Goal: Transaction & Acquisition: Download file/media

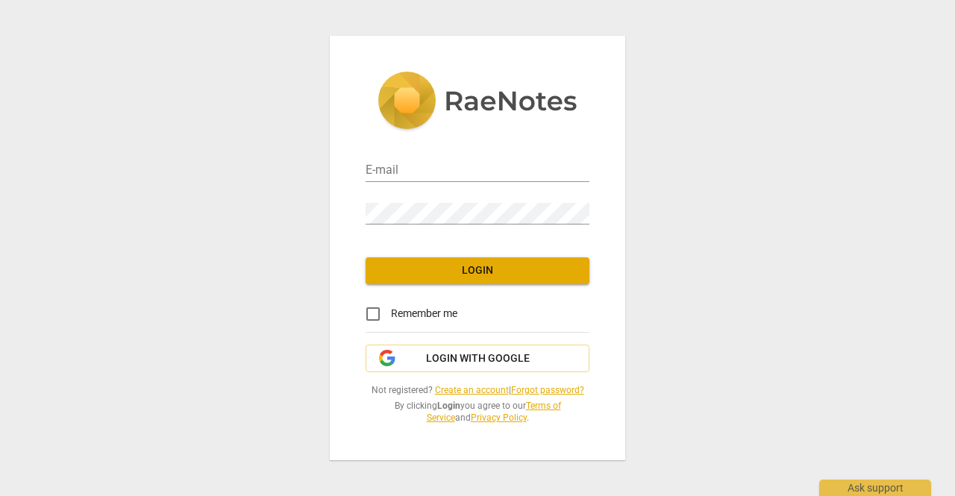
type input "[PERSON_NAME][EMAIL_ADDRESS][DOMAIN_NAME]"
click at [411, 313] on span "Remember me" at bounding box center [424, 314] width 66 height 16
click at [391, 313] on input "Remember me" at bounding box center [373, 314] width 36 height 36
checkbox input "true"
click at [466, 269] on span "Login" at bounding box center [478, 270] width 200 height 15
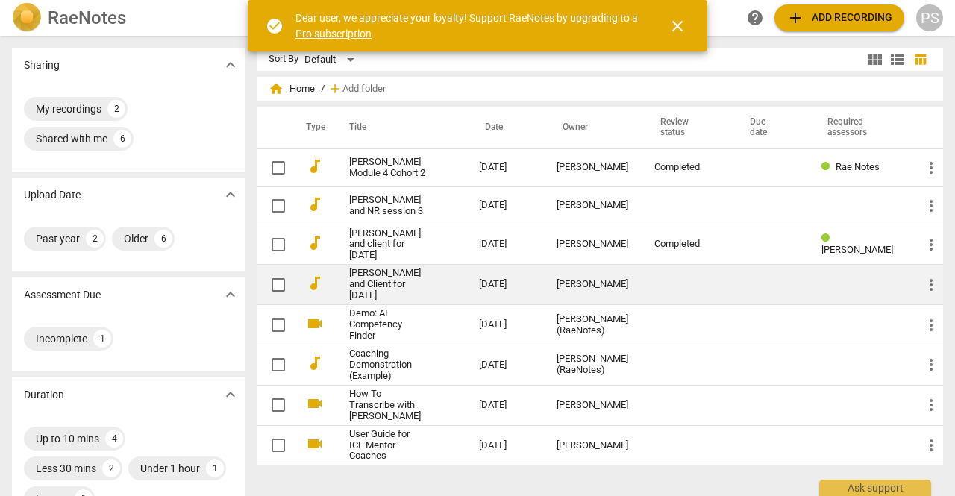
click at [411, 286] on link "[PERSON_NAME] and Client for [DATE]" at bounding box center [387, 285] width 76 height 34
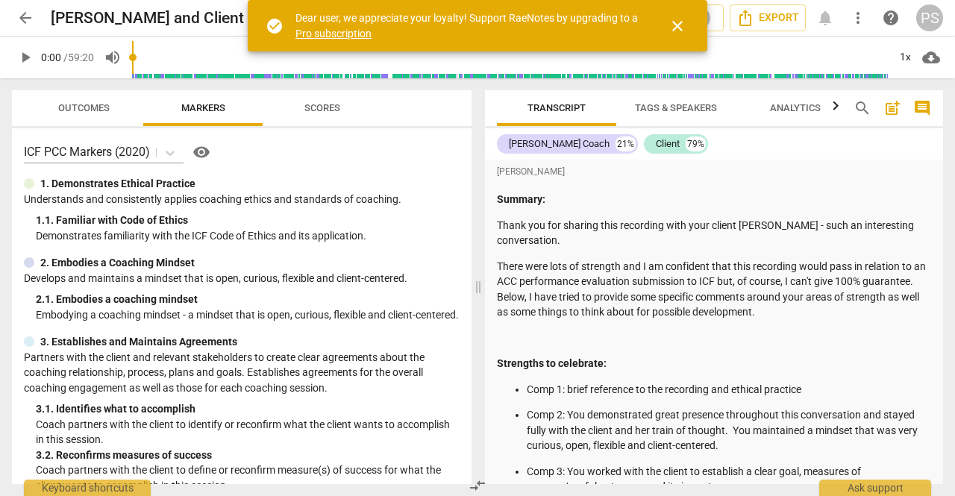
click at [319, 102] on span "Scores" at bounding box center [322, 107] width 36 height 11
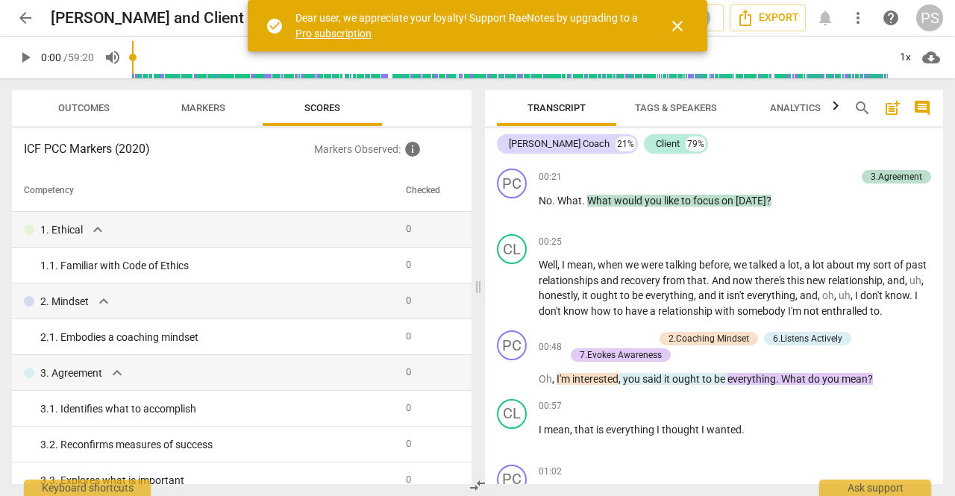
scroll to position [1343, 0]
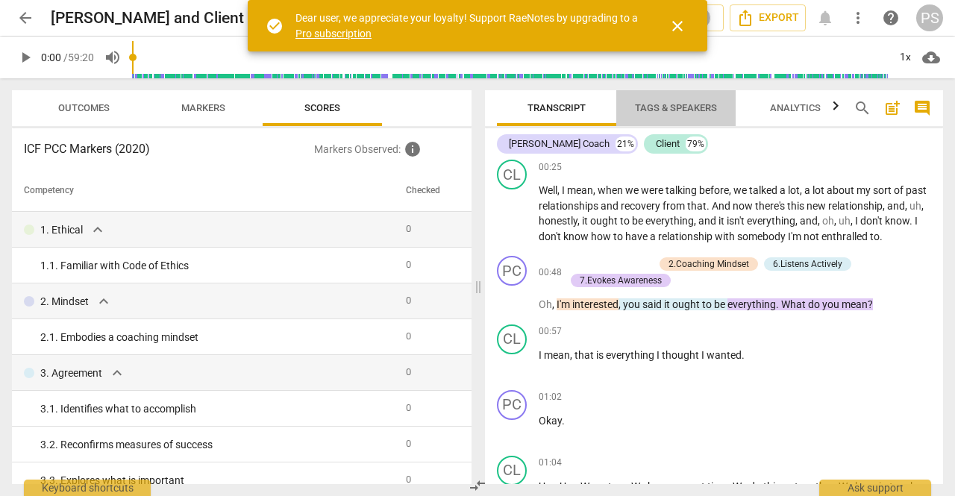
click at [676, 110] on span "Tags & Speakers" at bounding box center [676, 107] width 82 height 11
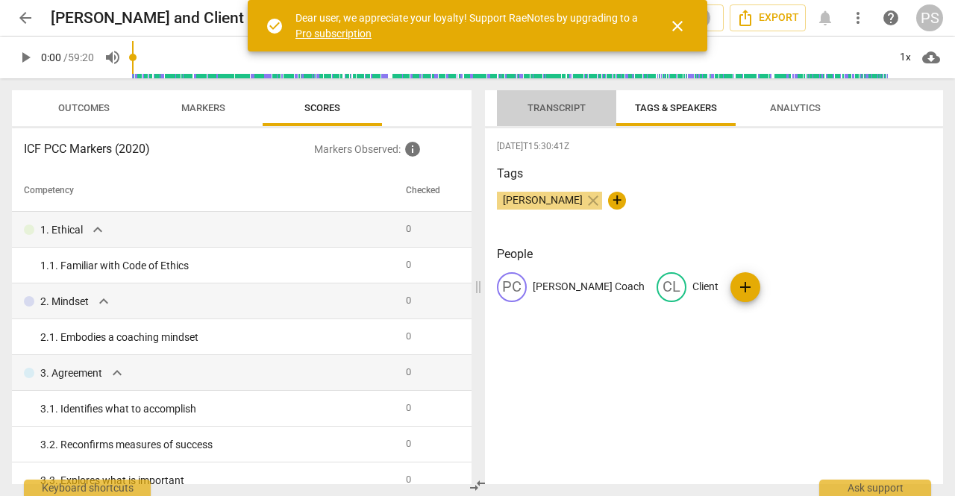
click at [583, 113] on span "Transcript" at bounding box center [557, 107] width 58 height 11
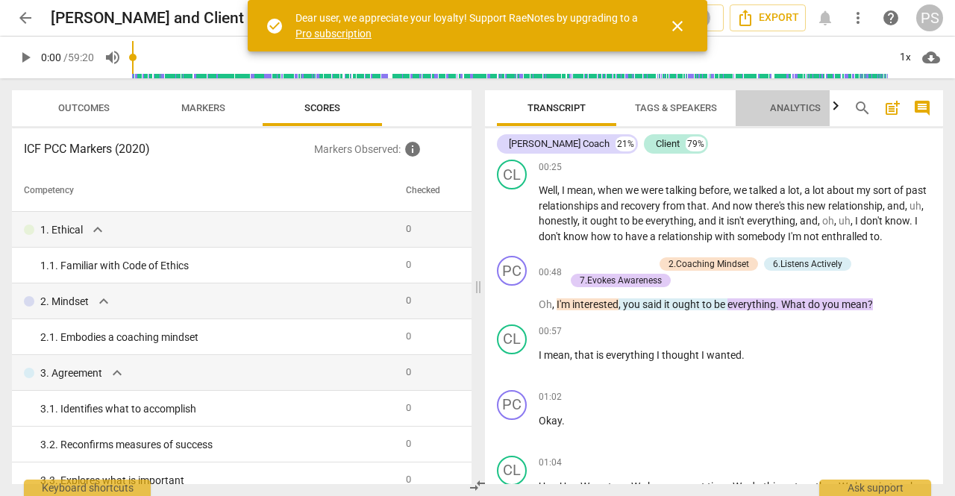
click at [801, 111] on span "Analytics" at bounding box center [795, 107] width 51 height 11
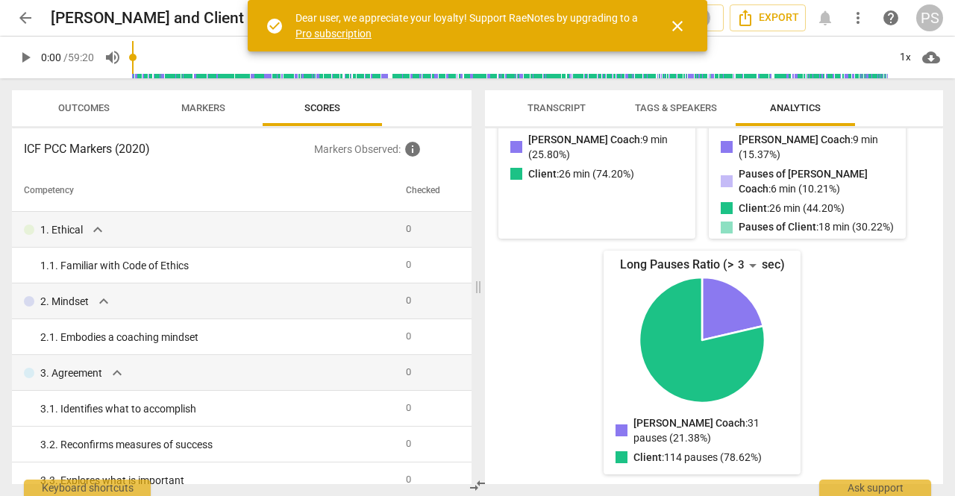
scroll to position [0, 0]
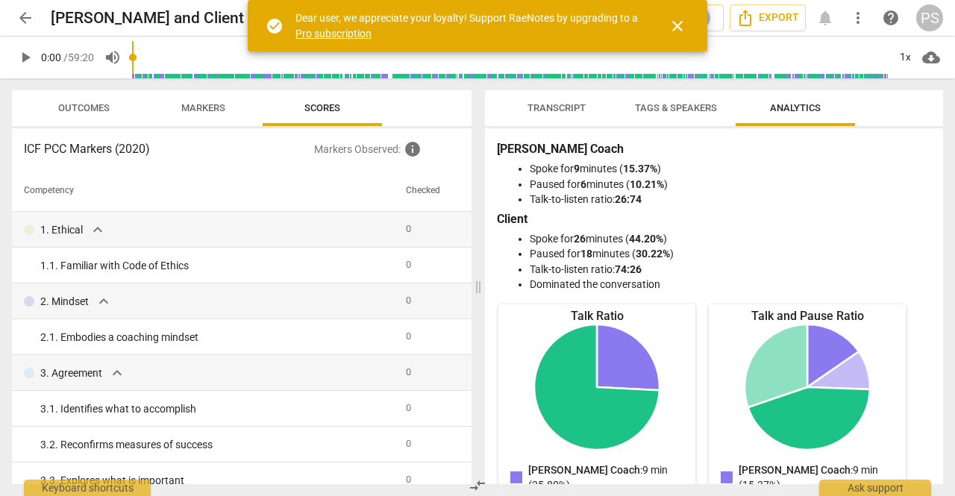
click at [567, 105] on span "Transcript" at bounding box center [557, 107] width 58 height 11
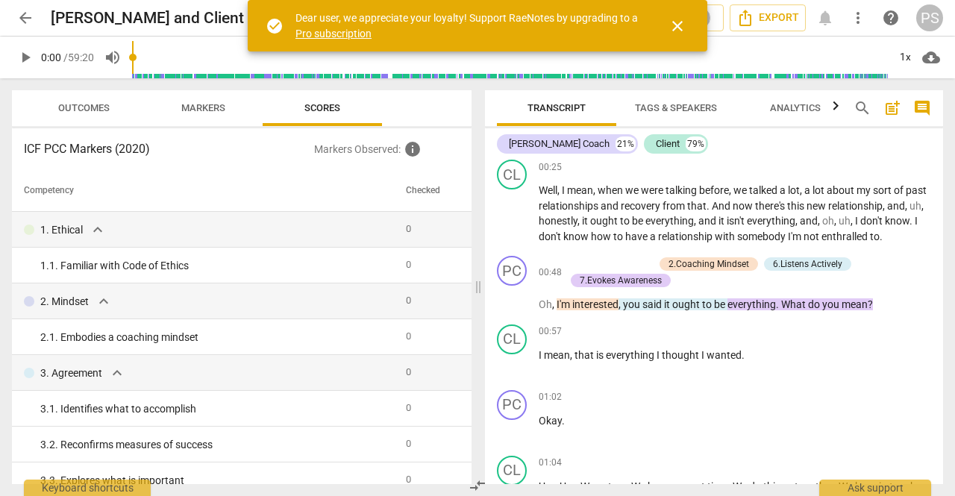
click at [504, 22] on div "Dear user, we appreciate your loyalty! Support RaeNotes by upgrading to a Pro s…" at bounding box center [468, 25] width 346 height 31
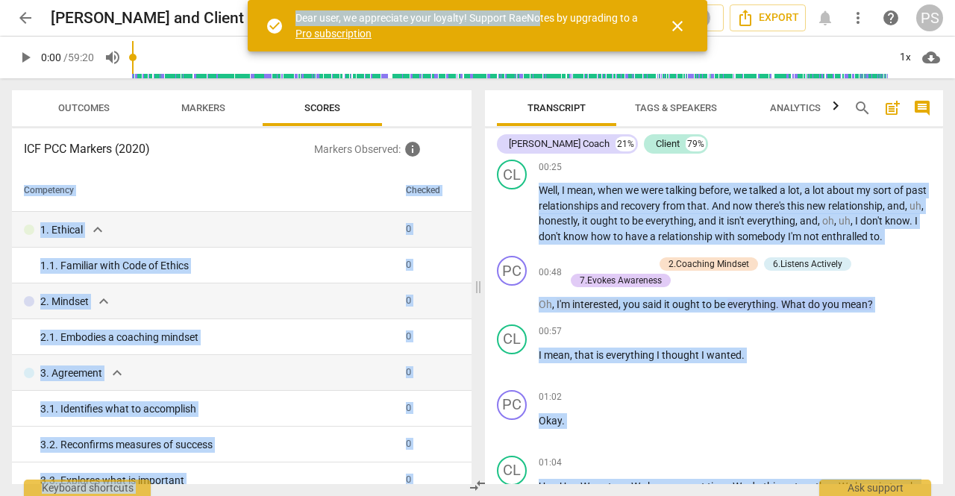
drag, startPoint x: 537, startPoint y: 5, endPoint x: 445, endPoint y: 145, distance: 168.0
click at [445, 0] on div "arrow_back [PERSON_NAME] and Client for [DATE] edit star Assessment auto_fix_hi…" at bounding box center [477, 0] width 955 height 0
click at [691, 190] on span "talking" at bounding box center [683, 190] width 34 height 12
click at [782, 178] on div "00:25 + Add competency keyboard_arrow_right Well , I mean , when we were talkin…" at bounding box center [735, 202] width 392 height 84
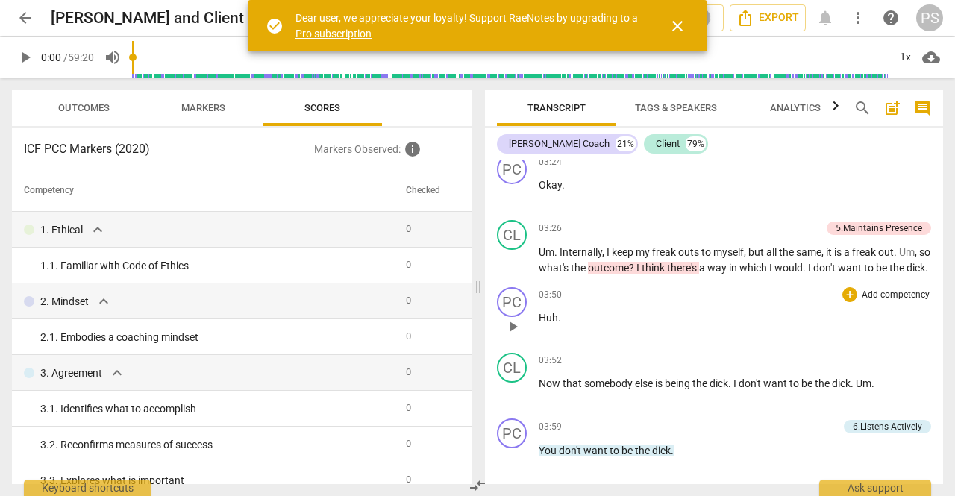
scroll to position [2388, 0]
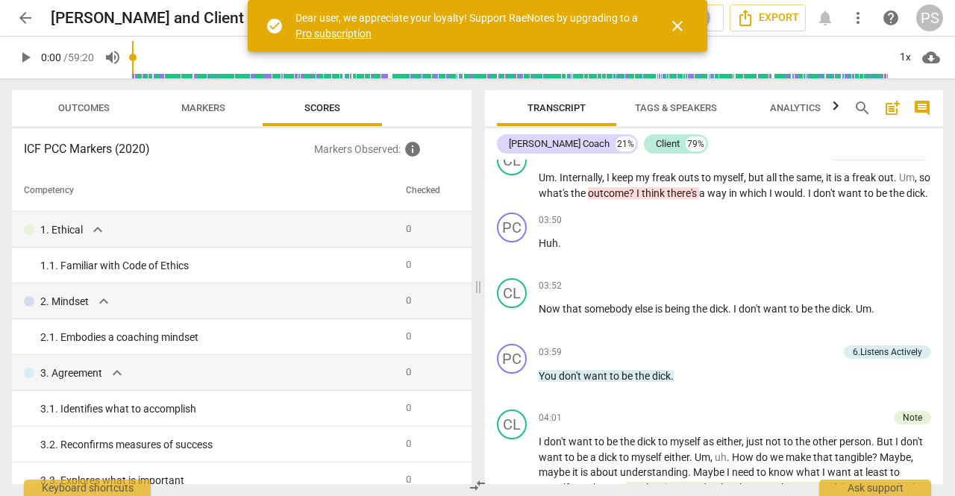
click at [836, 110] on icon "button" at bounding box center [836, 106] width 18 height 18
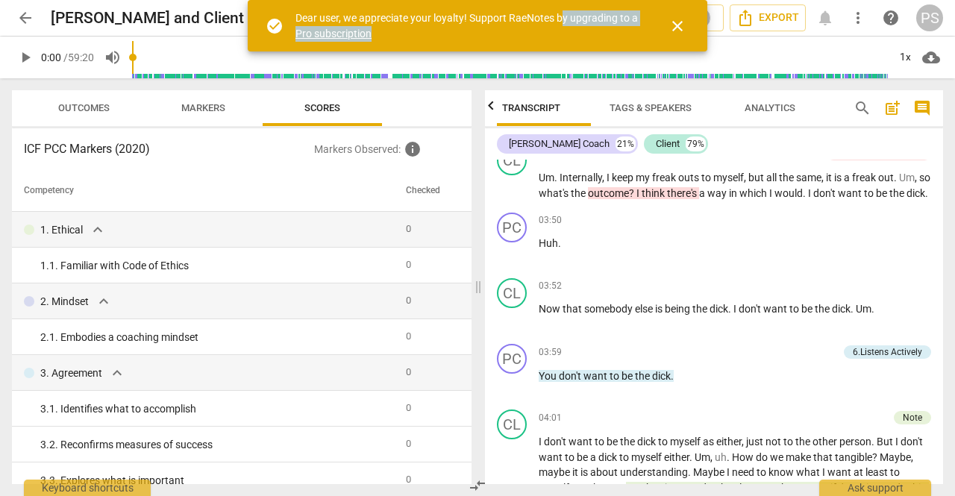
drag, startPoint x: 564, startPoint y: 21, endPoint x: 578, endPoint y: 84, distance: 64.8
click at [577, 0] on div "arrow_back [PERSON_NAME] and Client for [DATE] edit star Assessment auto_fix_hi…" at bounding box center [477, 0] width 955 height 0
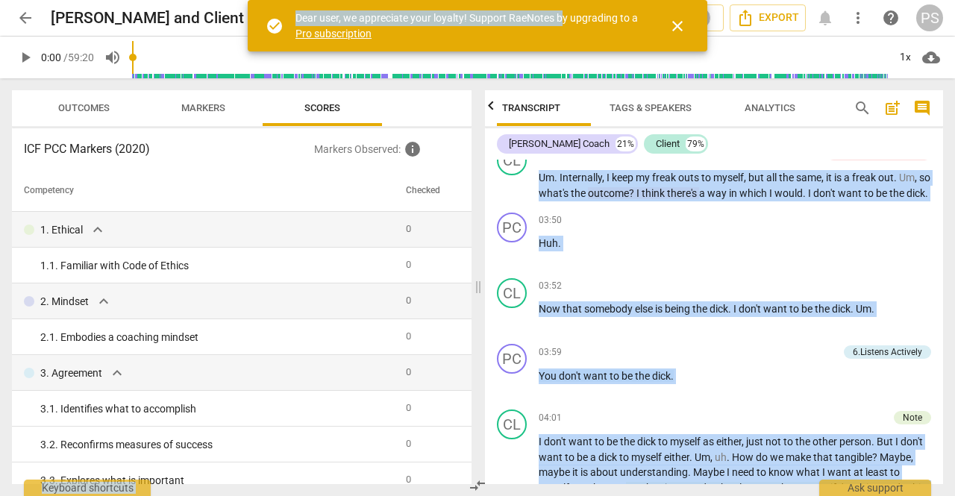
click at [779, 150] on div "[PERSON_NAME] Coach 21% Client 79%" at bounding box center [714, 143] width 434 height 25
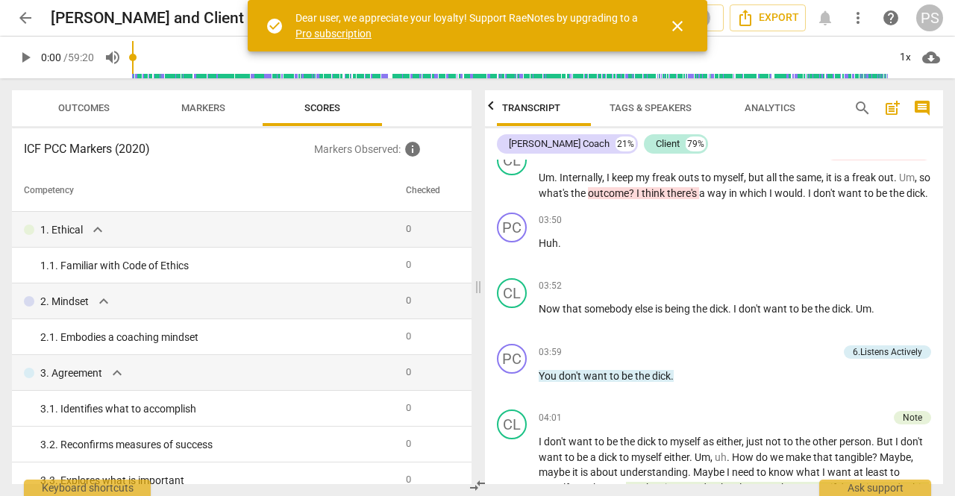
click at [615, 14] on div "Dear user, we appreciate your loyalty! Support RaeNotes by upgrading to a Pro s…" at bounding box center [468, 25] width 346 height 31
click at [674, 21] on span "close" at bounding box center [678, 26] width 18 height 18
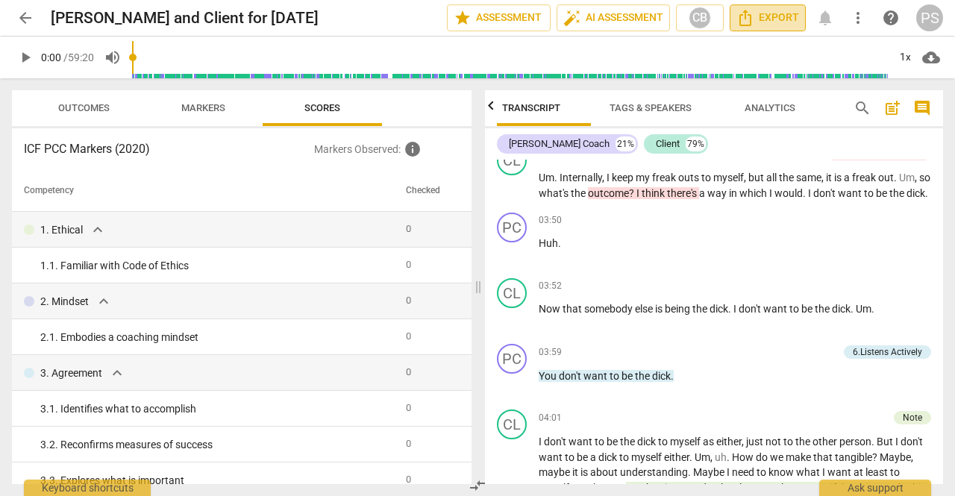
click at [770, 19] on span "Export" at bounding box center [767, 18] width 63 height 18
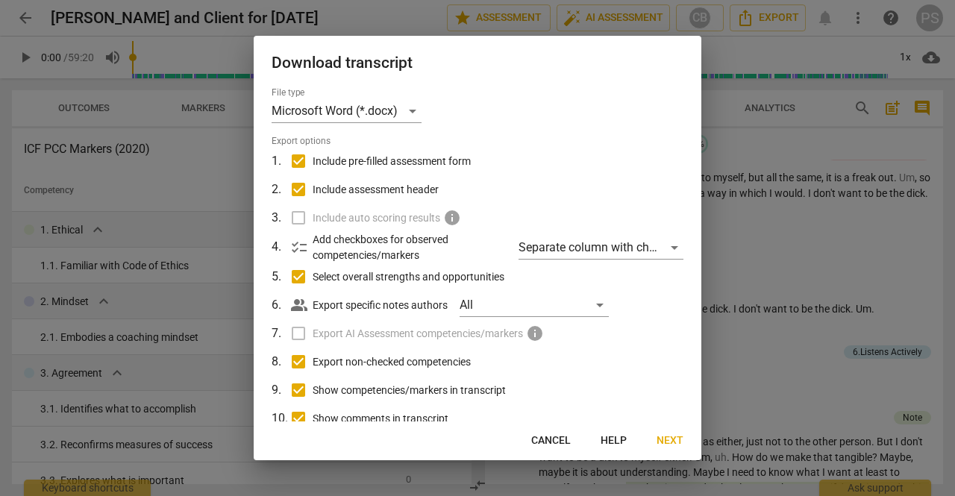
click at [678, 443] on span "Next" at bounding box center [670, 441] width 27 height 15
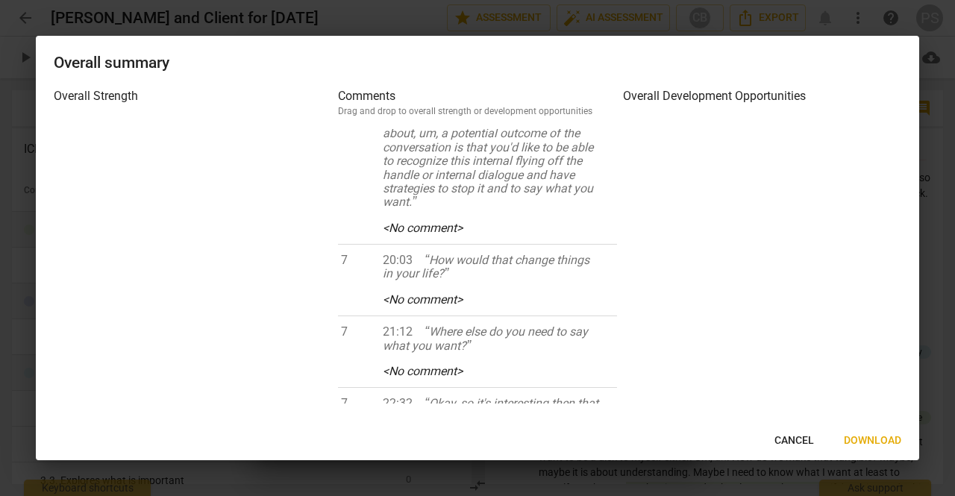
scroll to position [2164, 0]
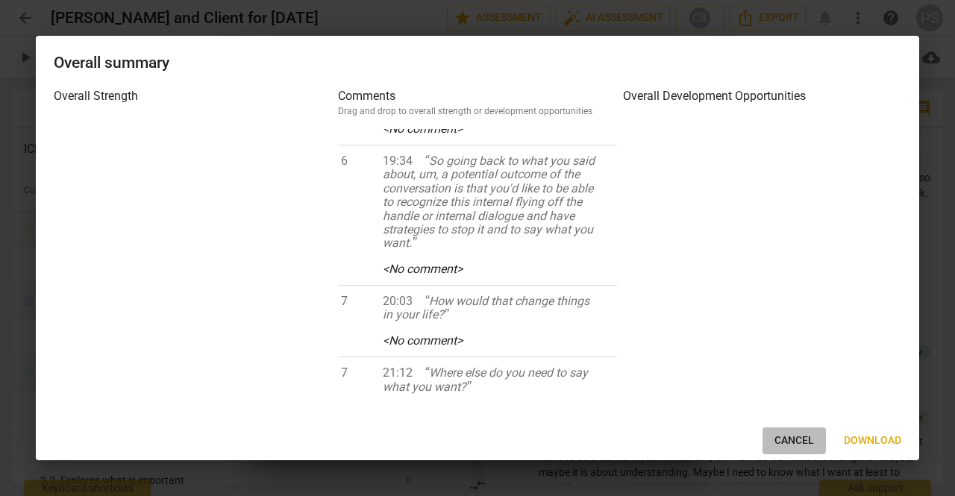
click at [787, 434] on span "Cancel" at bounding box center [795, 441] width 40 height 15
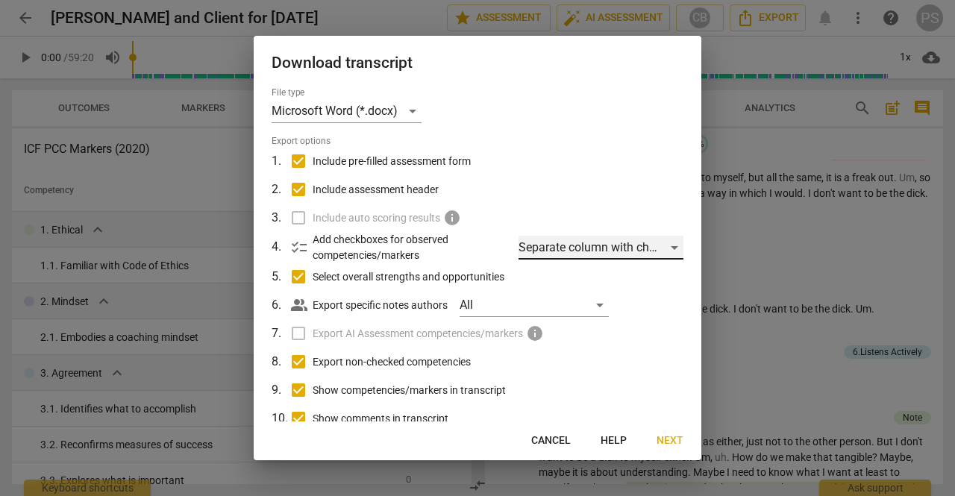
click at [666, 251] on div "Separate column with check marks" at bounding box center [601, 248] width 165 height 24
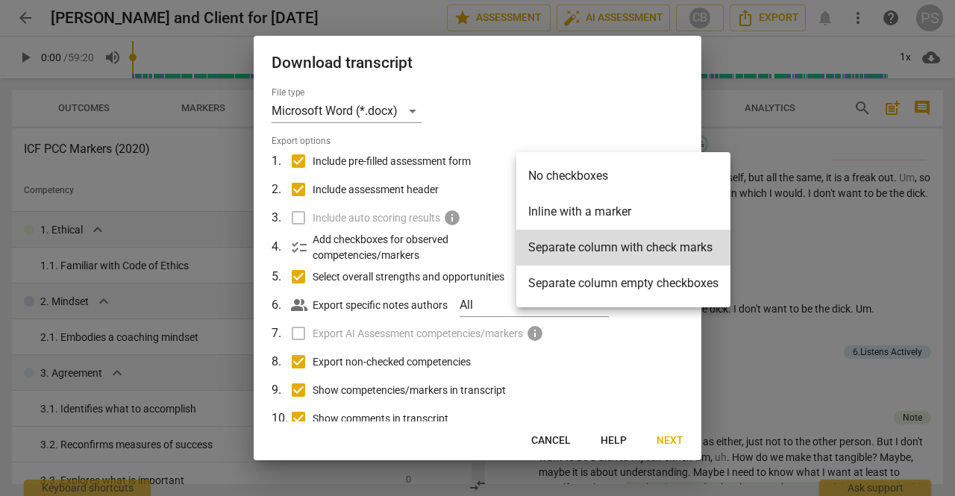
click at [556, 207] on li "Inline with a marker" at bounding box center [623, 212] width 214 height 36
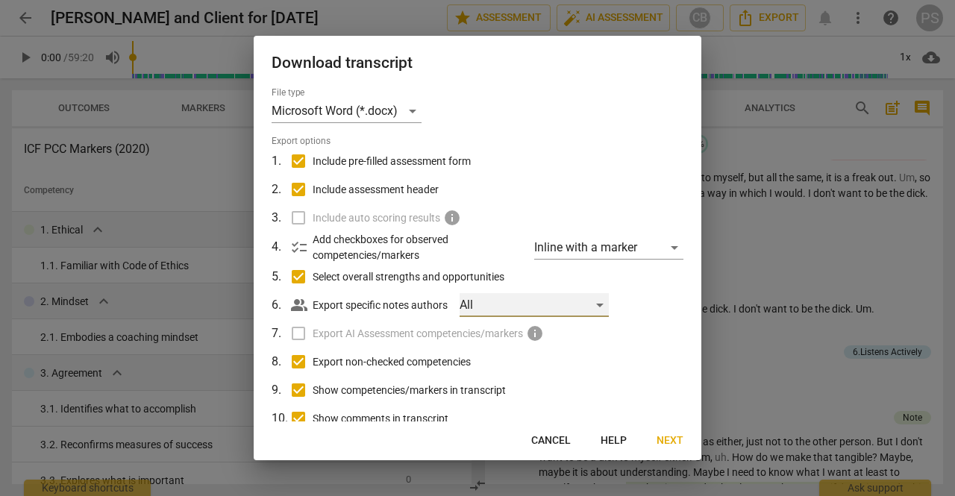
click at [574, 301] on div "All" at bounding box center [534, 305] width 149 height 24
click at [638, 301] on div at bounding box center [477, 248] width 955 height 496
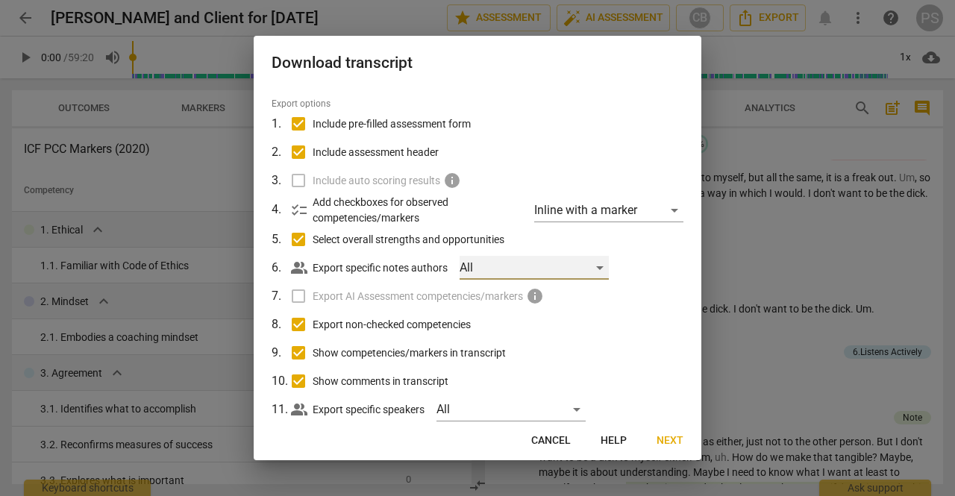
scroll to position [69, 0]
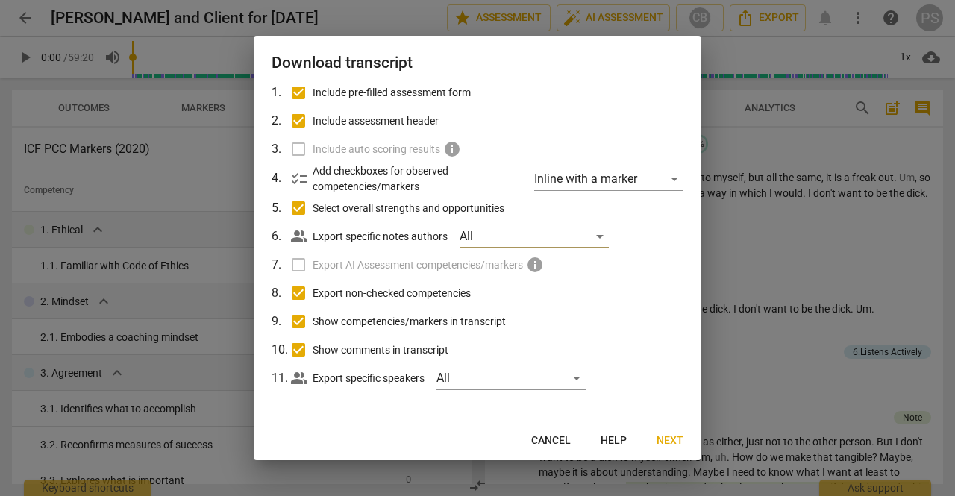
click at [675, 443] on span "Next" at bounding box center [670, 441] width 27 height 15
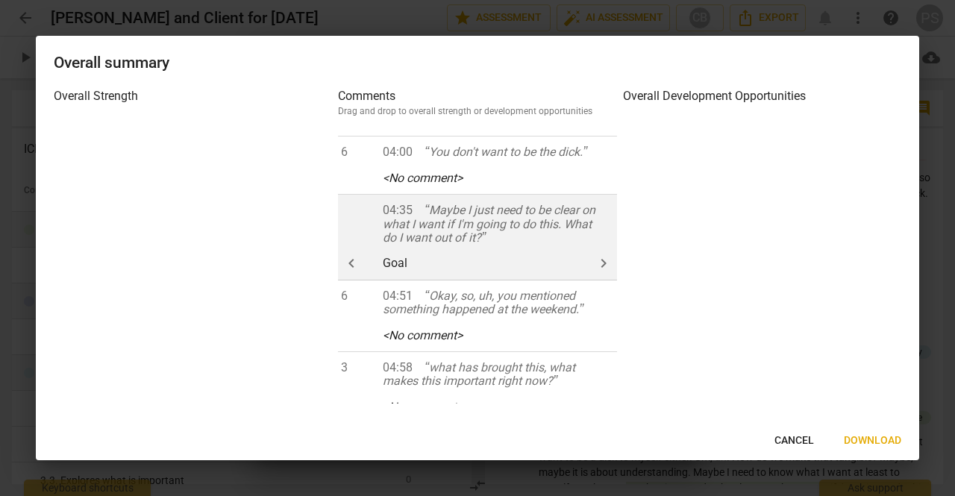
scroll to position [373, 0]
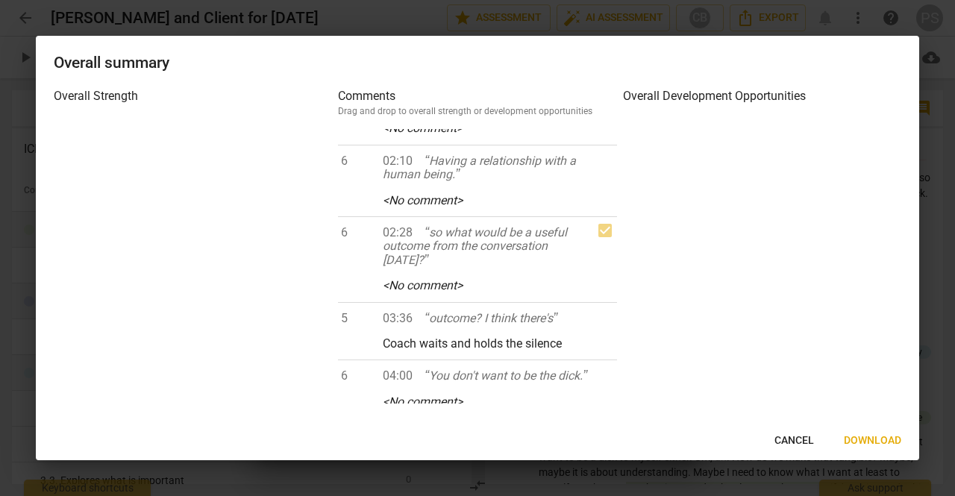
click at [788, 439] on span "Cancel" at bounding box center [795, 441] width 40 height 15
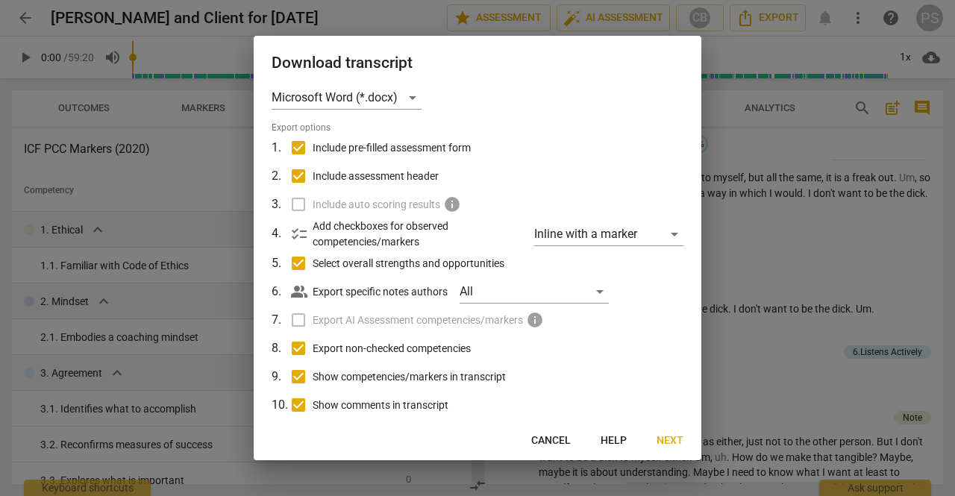
scroll to position [0, 0]
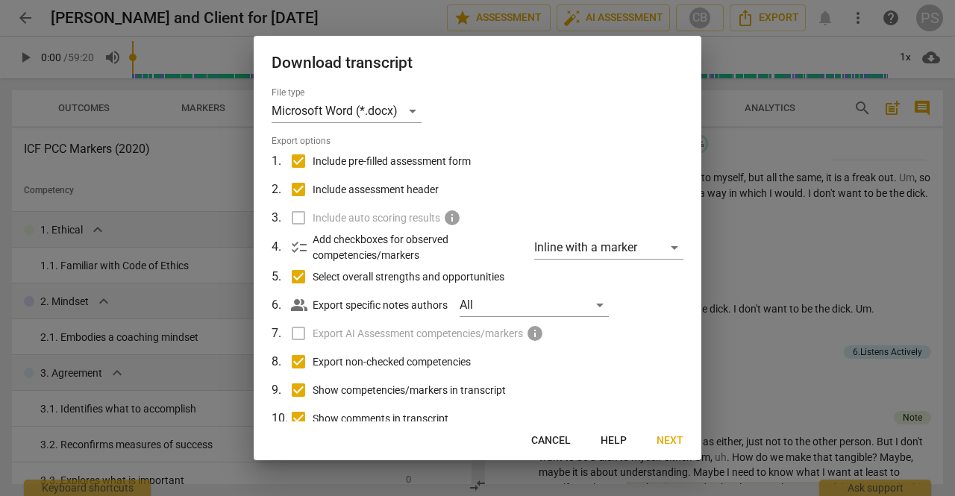
click at [683, 437] on button "Next" at bounding box center [670, 441] width 51 height 27
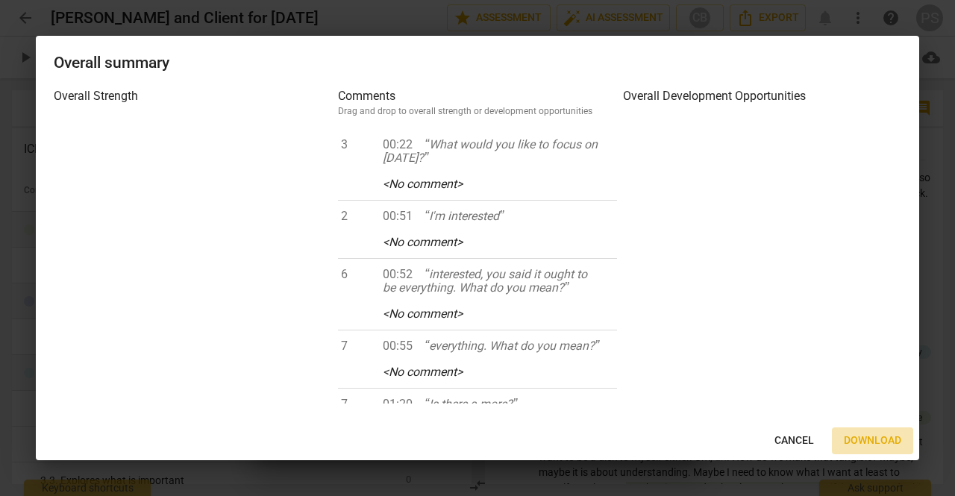
click at [858, 436] on span "Download" at bounding box center [872, 441] width 57 height 15
